Goal: Download file/media

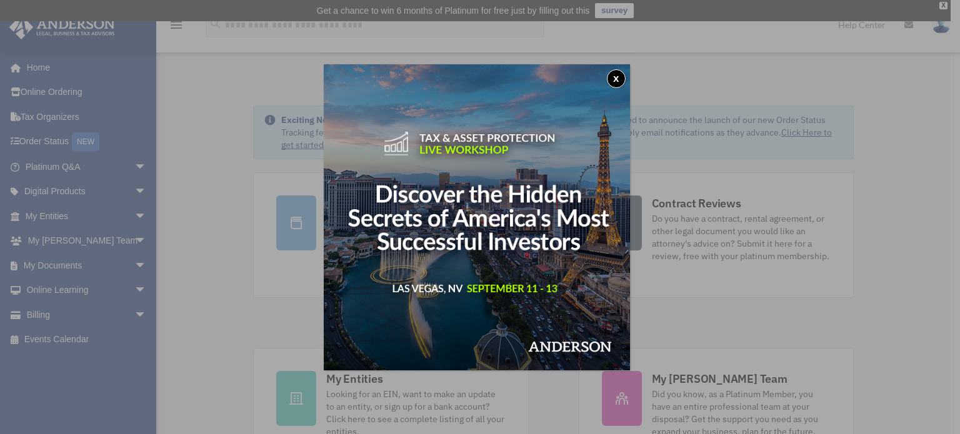
click at [619, 78] on button "x" at bounding box center [616, 78] width 19 height 19
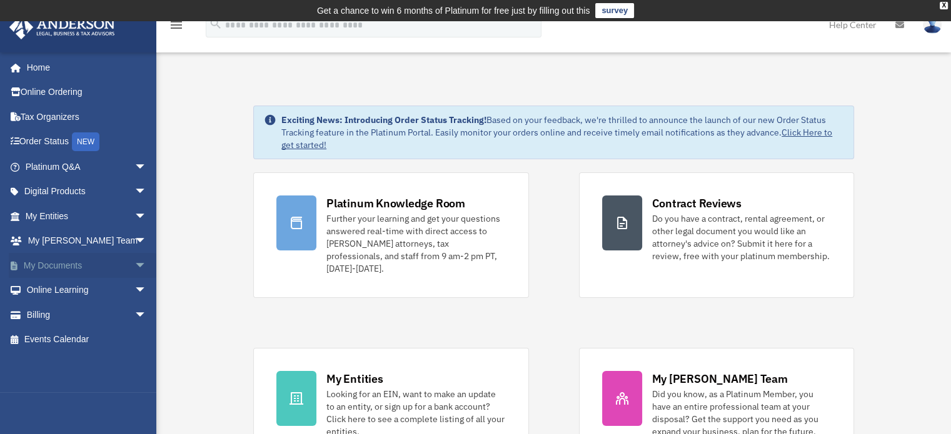
click at [134, 264] on span "arrow_drop_down" at bounding box center [146, 266] width 25 height 26
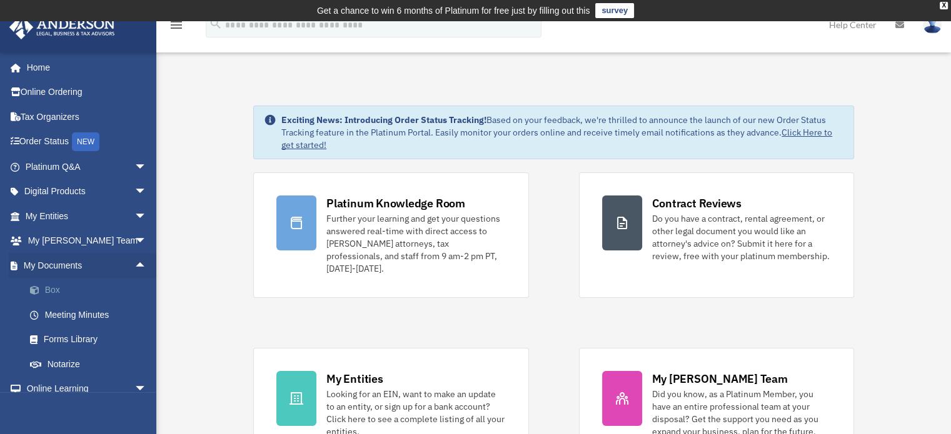
click at [47, 290] on link "Box" at bounding box center [91, 290] width 148 height 25
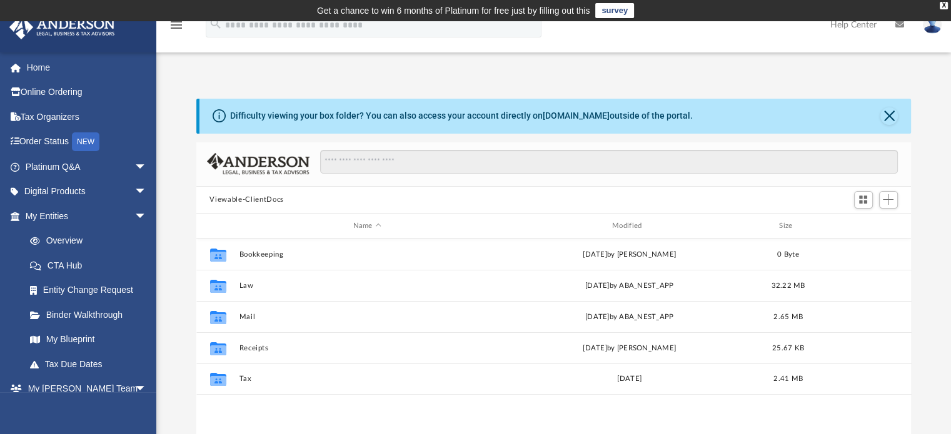
scroll to position [274, 705]
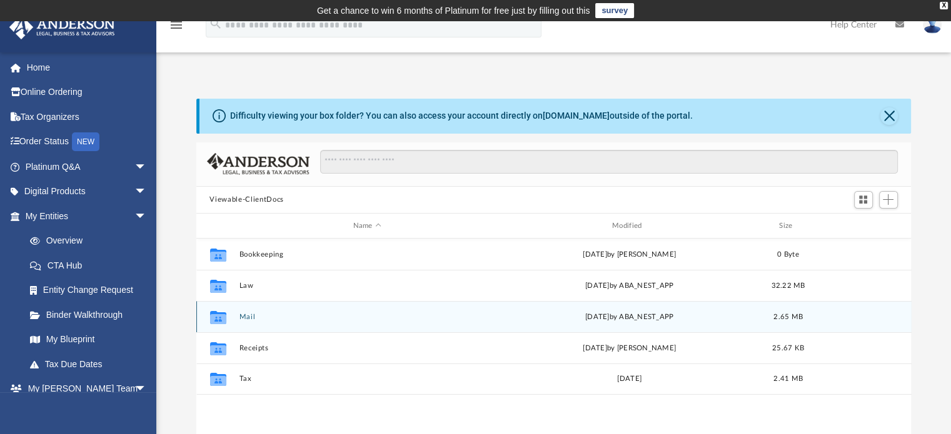
click at [241, 313] on button "Mail" at bounding box center [367, 317] width 256 height 8
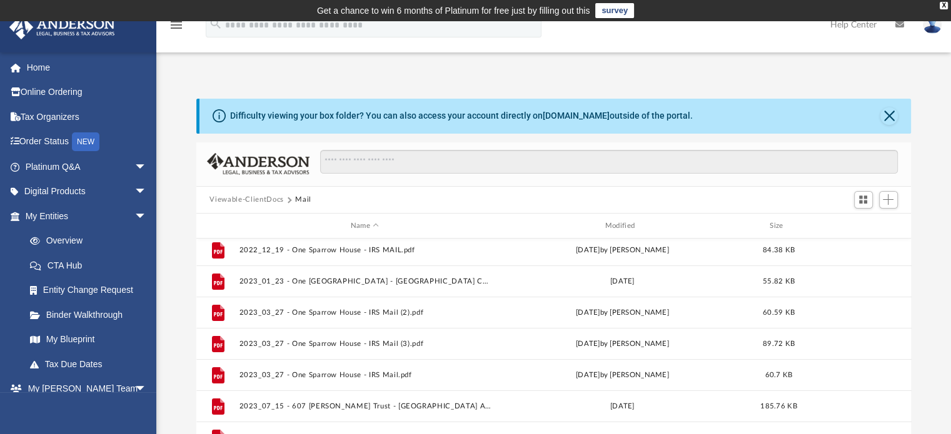
scroll to position [0, 0]
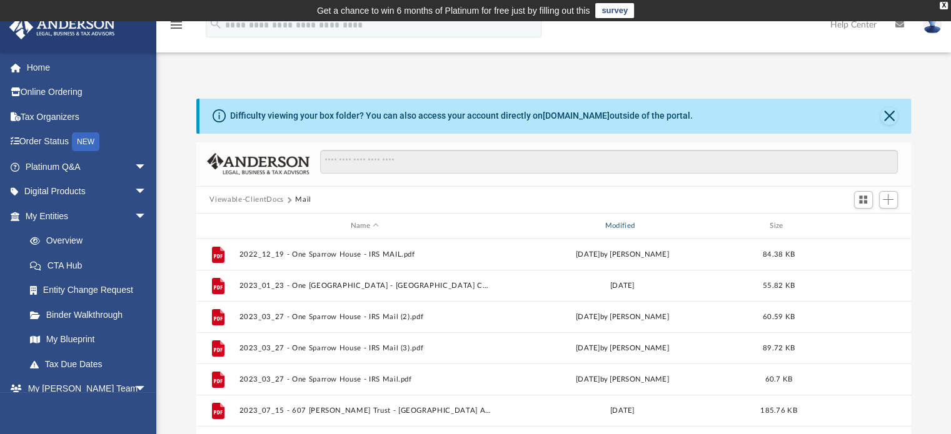
click at [617, 224] on div "Modified" at bounding box center [622, 226] width 252 height 11
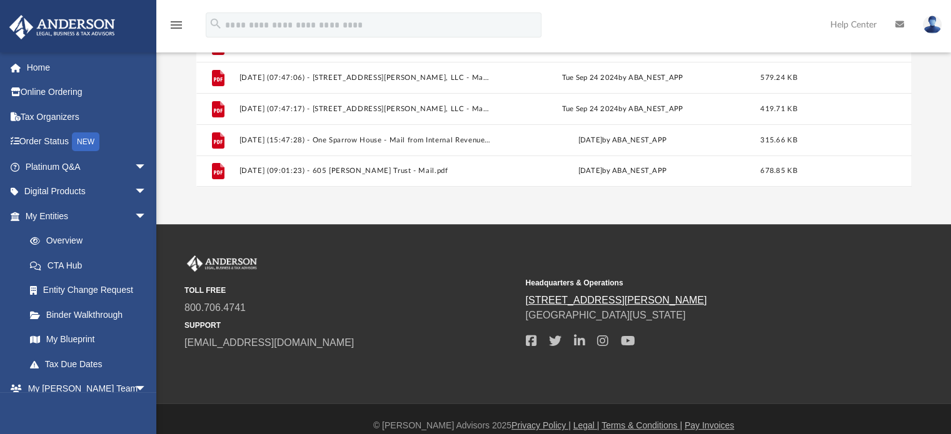
scroll to position [312, 0]
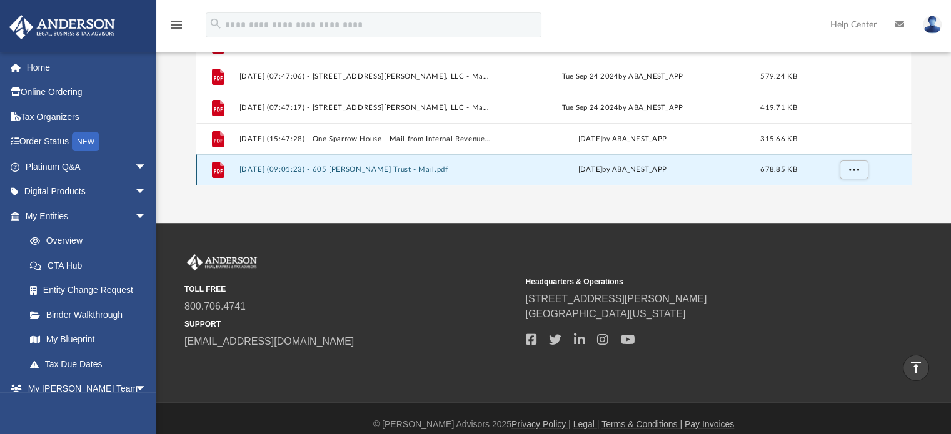
click at [337, 169] on button "[DATE] (09:01:23) - 605 [PERSON_NAME] Trust - Mail.pdf" at bounding box center [365, 170] width 252 height 8
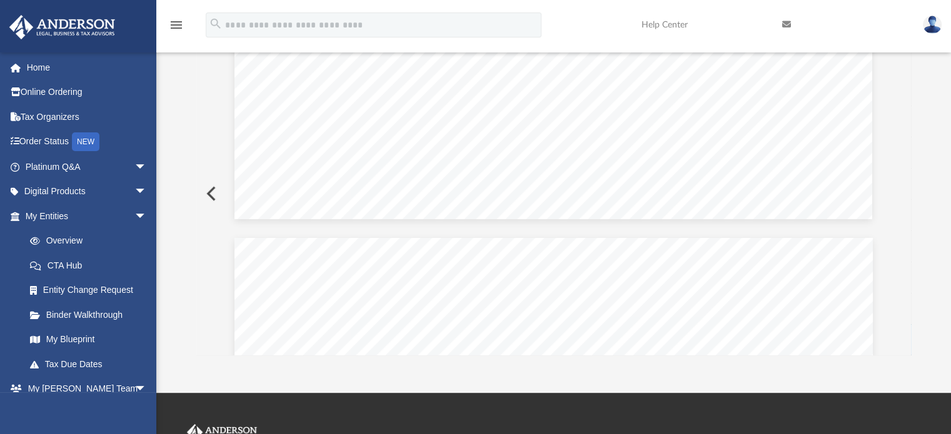
scroll to position [665, 0]
